Goal: Information Seeking & Learning: Learn about a topic

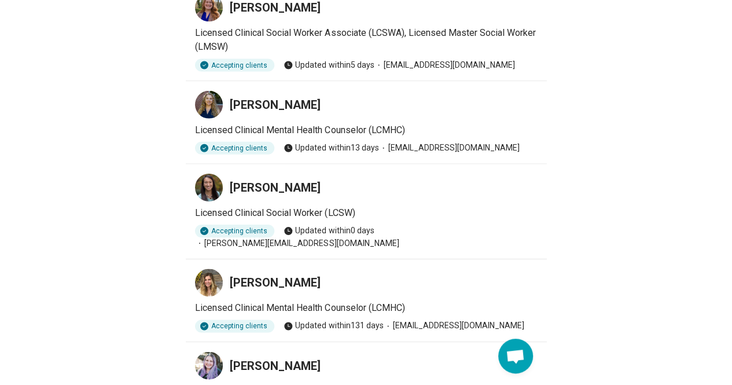
scroll to position [83, 0]
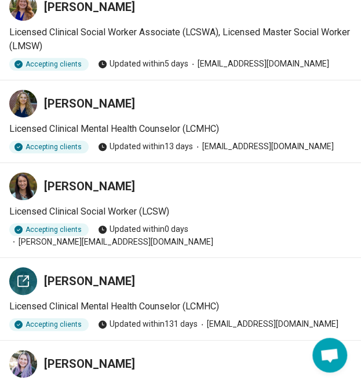
click at [20, 274] on icon at bounding box center [23, 281] width 14 height 14
click at [22, 186] on icon at bounding box center [23, 186] width 14 height 14
click at [30, 11] on div at bounding box center [23, 7] width 28 height 28
click at [32, 101] on div at bounding box center [23, 104] width 28 height 28
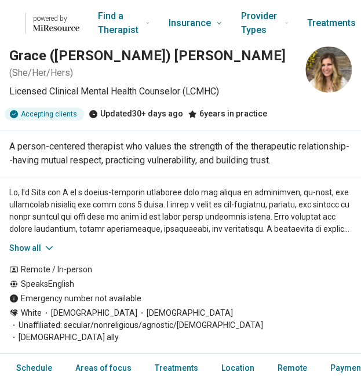
click at [47, 246] on icon at bounding box center [49, 248] width 12 height 12
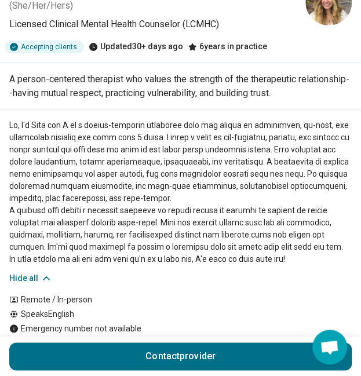
scroll to position [82, 0]
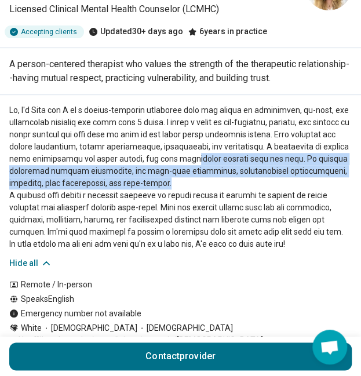
drag, startPoint x: 176, startPoint y: 163, endPoint x: 210, endPoint y: 178, distance: 37.3
click at [210, 178] on p at bounding box center [180, 177] width 342 height 146
drag, startPoint x: 276, startPoint y: 155, endPoint x: 291, endPoint y: 183, distance: 32.4
click at [291, 183] on p at bounding box center [180, 177] width 342 height 146
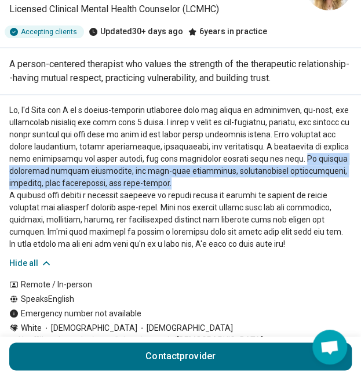
click at [291, 183] on p at bounding box center [180, 177] width 342 height 146
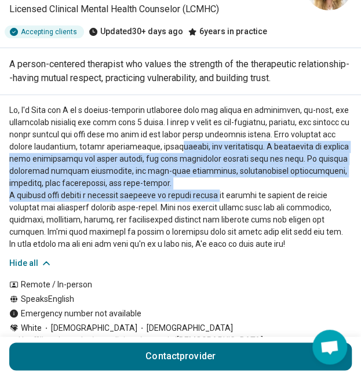
drag, startPoint x: 138, startPoint y: 149, endPoint x: 212, endPoint y: 189, distance: 84.4
click at [212, 189] on p at bounding box center [180, 177] width 342 height 146
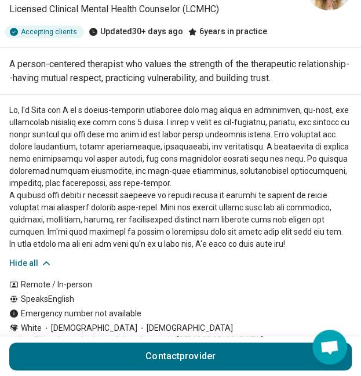
click at [241, 199] on p at bounding box center [180, 177] width 342 height 146
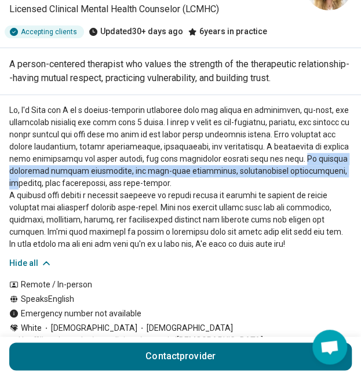
drag, startPoint x: 275, startPoint y: 159, endPoint x: 285, endPoint y: 175, distance: 19.5
click at [285, 175] on p at bounding box center [180, 177] width 342 height 146
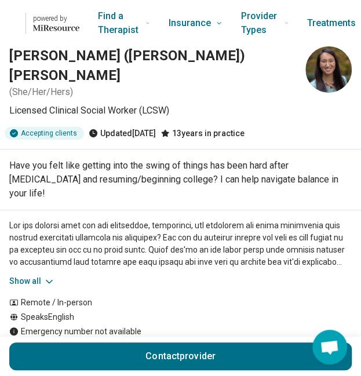
click at [50, 280] on icon at bounding box center [49, 281] width 6 height 3
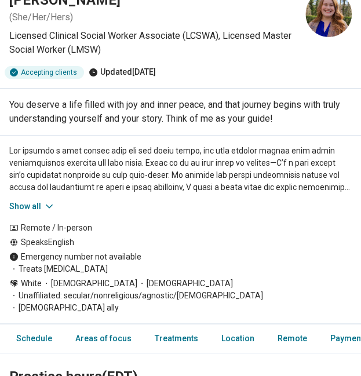
click at [46, 208] on icon at bounding box center [49, 206] width 12 height 12
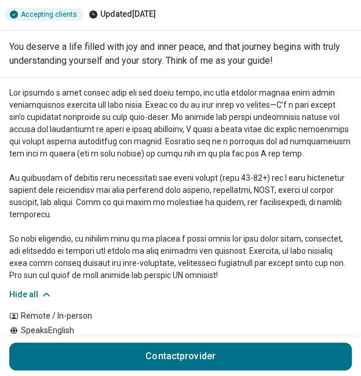
scroll to position [135, 0]
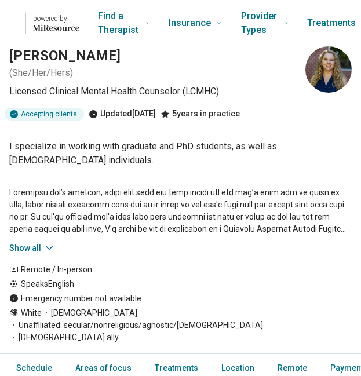
click at [35, 246] on button "Show all" at bounding box center [32, 248] width 46 height 12
